Goal: Task Accomplishment & Management: Use online tool/utility

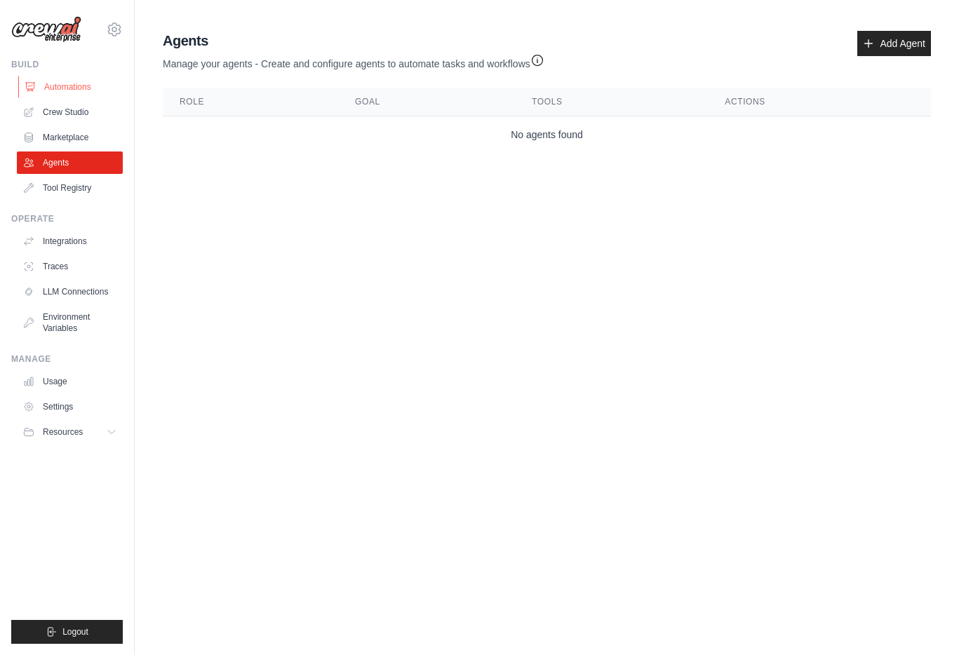
click at [81, 89] on link "Automations" at bounding box center [71, 87] width 106 height 22
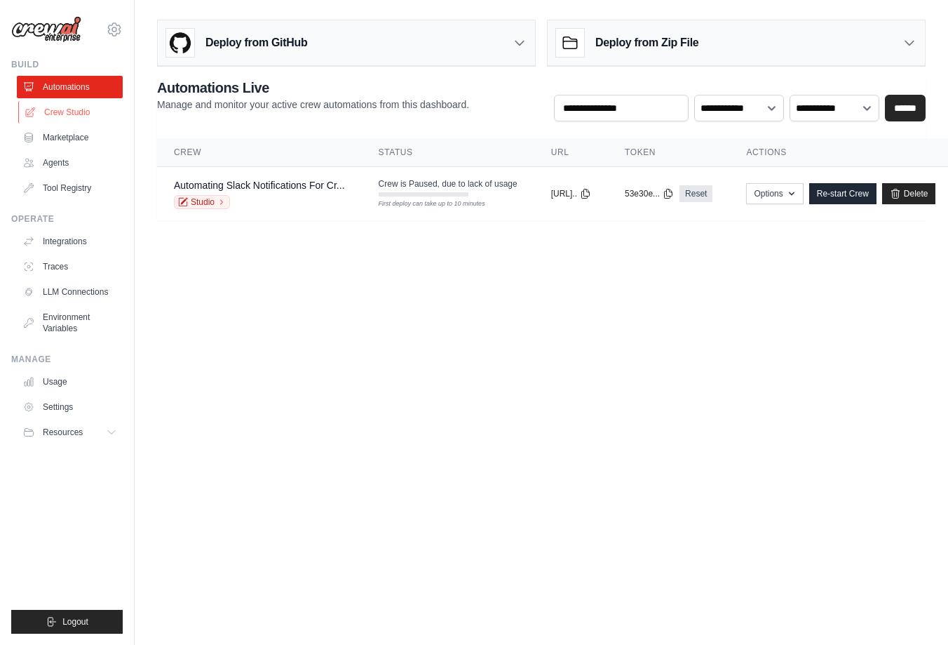
click at [72, 114] on link "Crew Studio" at bounding box center [71, 112] width 106 height 22
click at [212, 185] on link "Automating Slack Notifications For Cr..." at bounding box center [259, 185] width 171 height 11
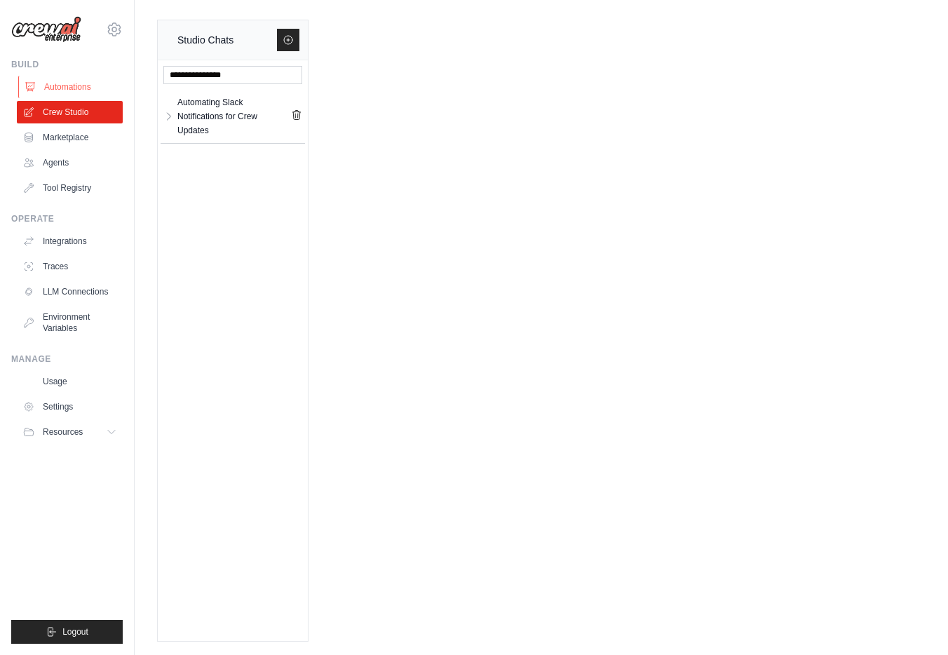
click at [76, 86] on link "Automations" at bounding box center [71, 87] width 106 height 22
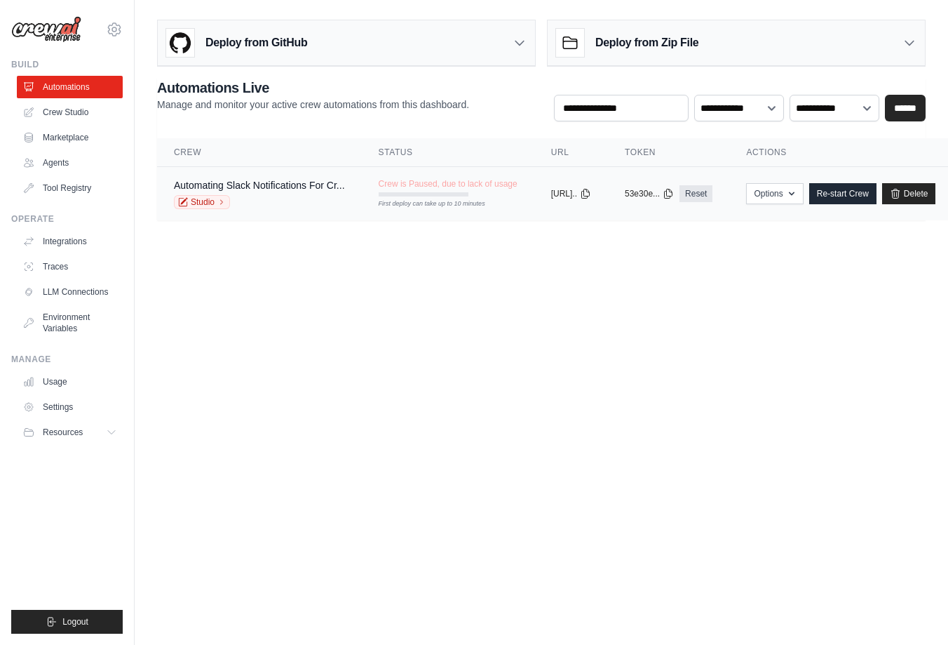
click at [215, 191] on div "Automating Slack Notifications For Cr..." at bounding box center [259, 185] width 171 height 14
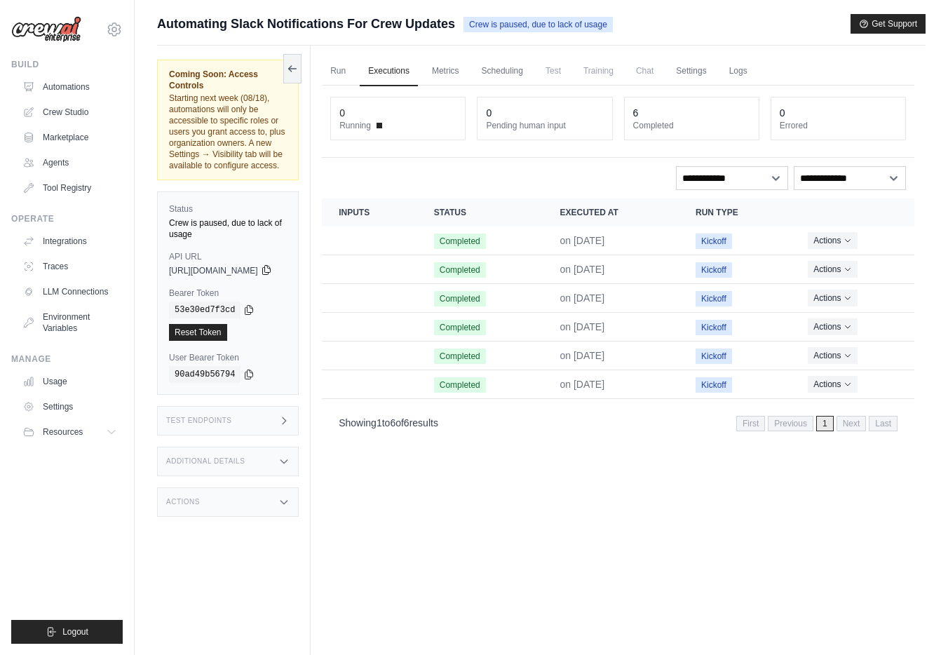
click at [272, 264] on icon at bounding box center [266, 269] width 11 height 11
